Goal: Task Accomplishment & Management: Manage account settings

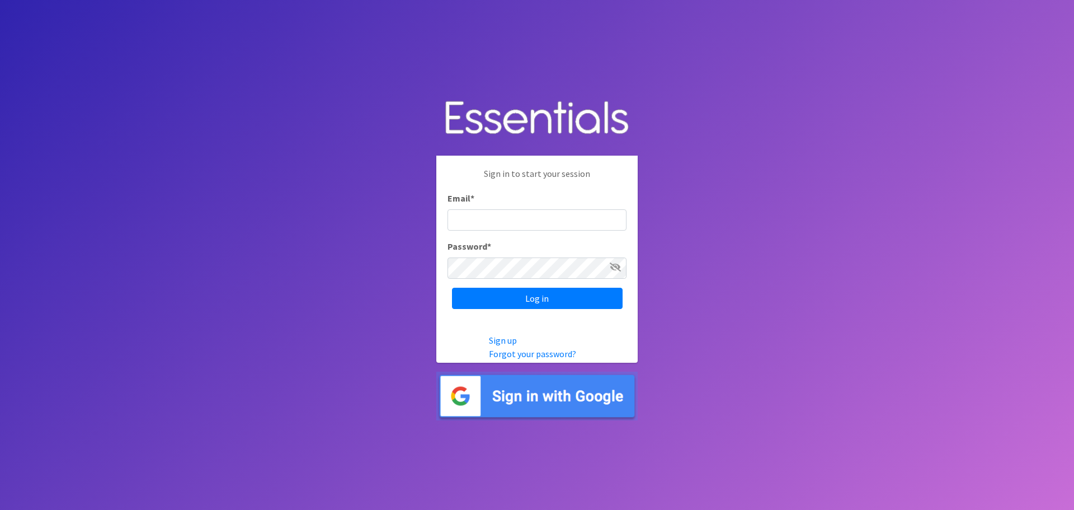
click at [488, 219] on input "Email *" at bounding box center [537, 219] width 179 height 21
type input "[EMAIL_ADDRESS][DOMAIN_NAME]"
click at [452, 288] on input "Log in" at bounding box center [537, 298] width 171 height 21
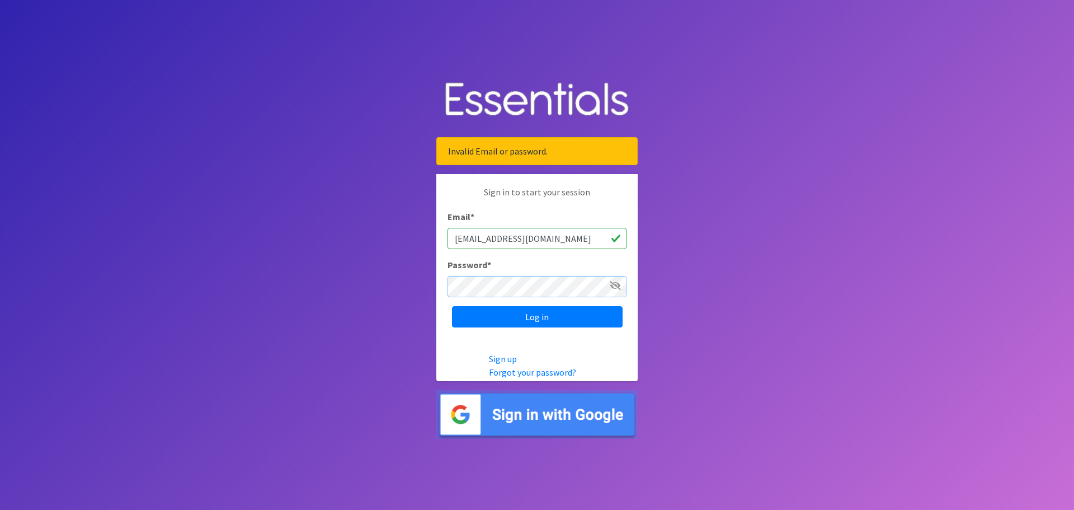
click at [452, 306] on input "Log in" at bounding box center [537, 316] width 171 height 21
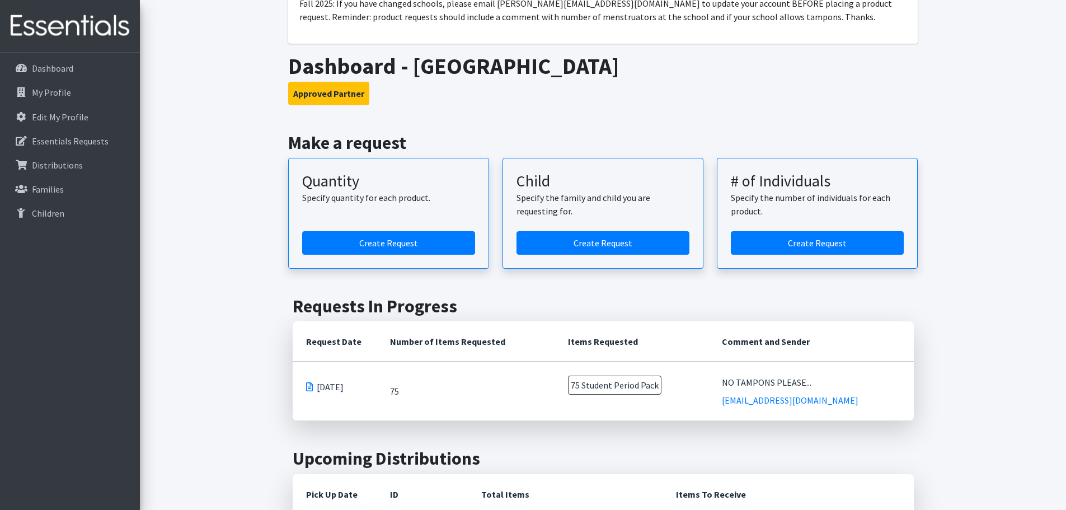
scroll to position [168, 0]
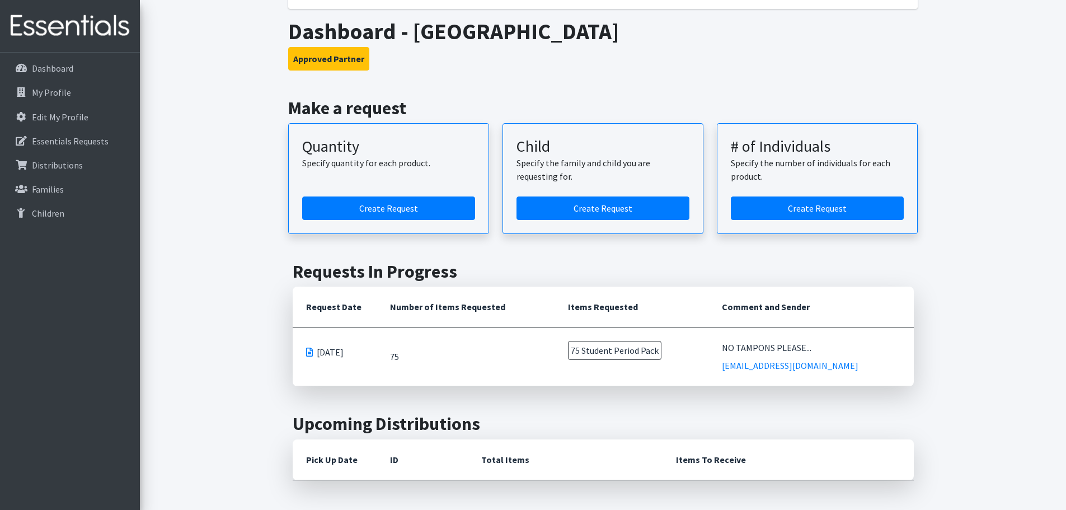
click at [308, 354] on span at bounding box center [309, 351] width 7 height 9
click at [65, 145] on p "Essentials Requests" at bounding box center [70, 140] width 77 height 11
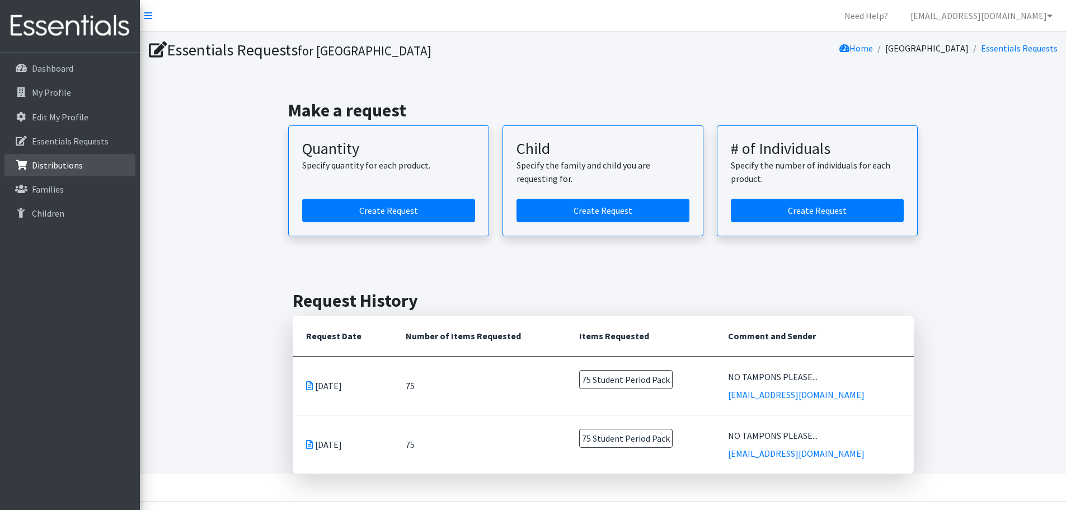
click at [70, 165] on p "Distributions" at bounding box center [57, 164] width 51 height 11
